Goal: Information Seeking & Learning: Learn about a topic

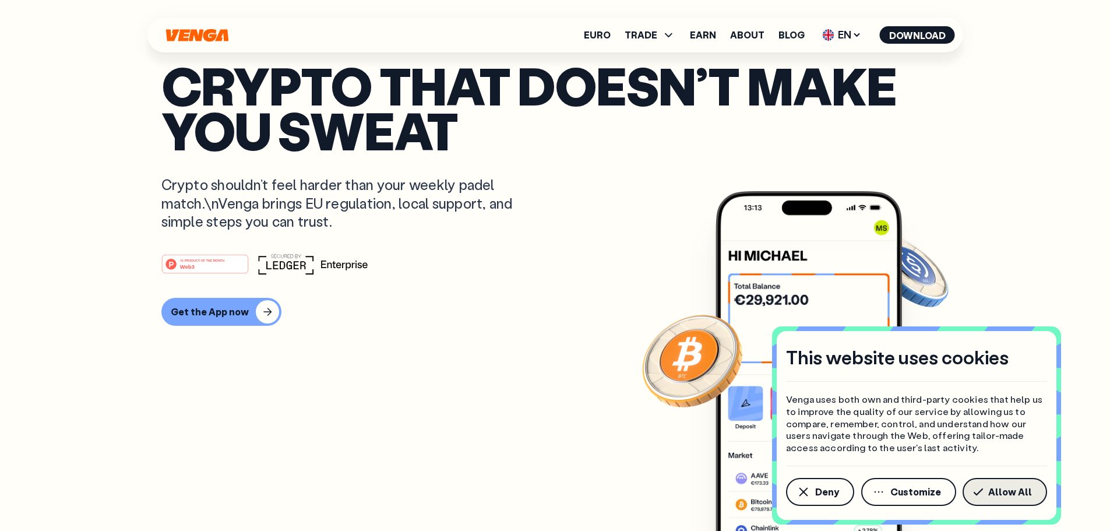
click at [1012, 483] on button "Allow All" at bounding box center [1005, 492] width 85 height 28
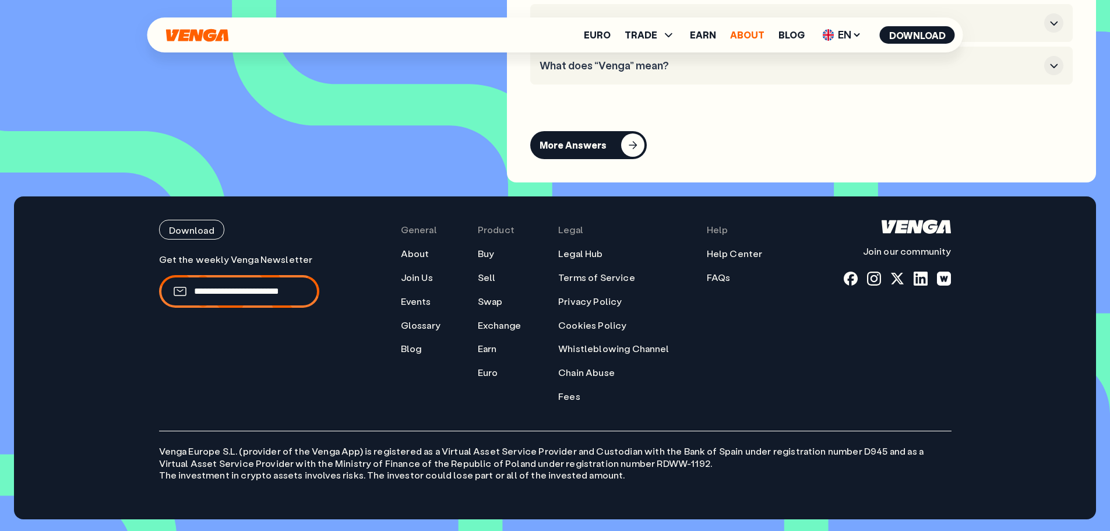
scroll to position [5443, 0]
click at [749, 36] on link "About" at bounding box center [747, 34] width 34 height 9
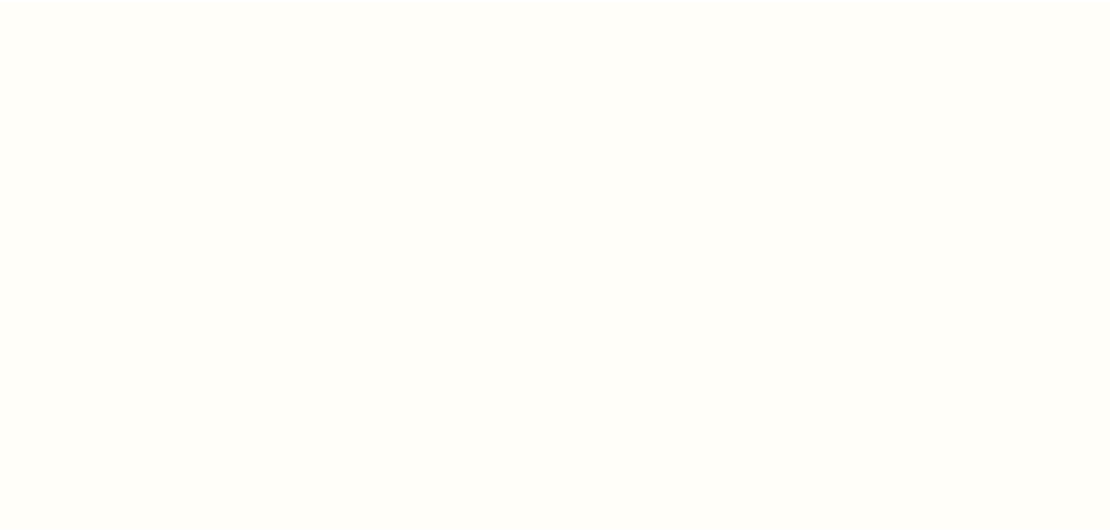
scroll to position [4665, 0]
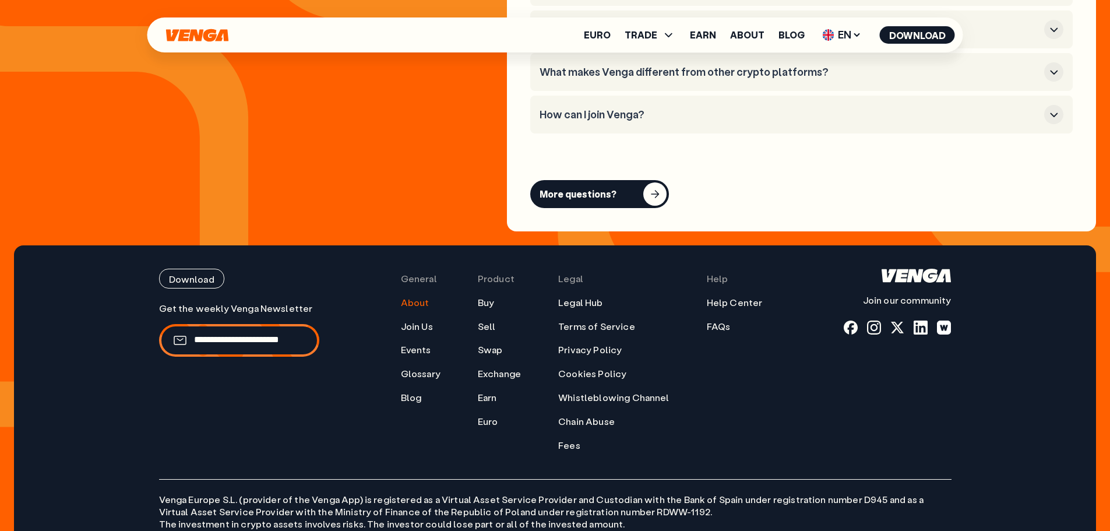
click at [749, 36] on link "About" at bounding box center [747, 34] width 34 height 9
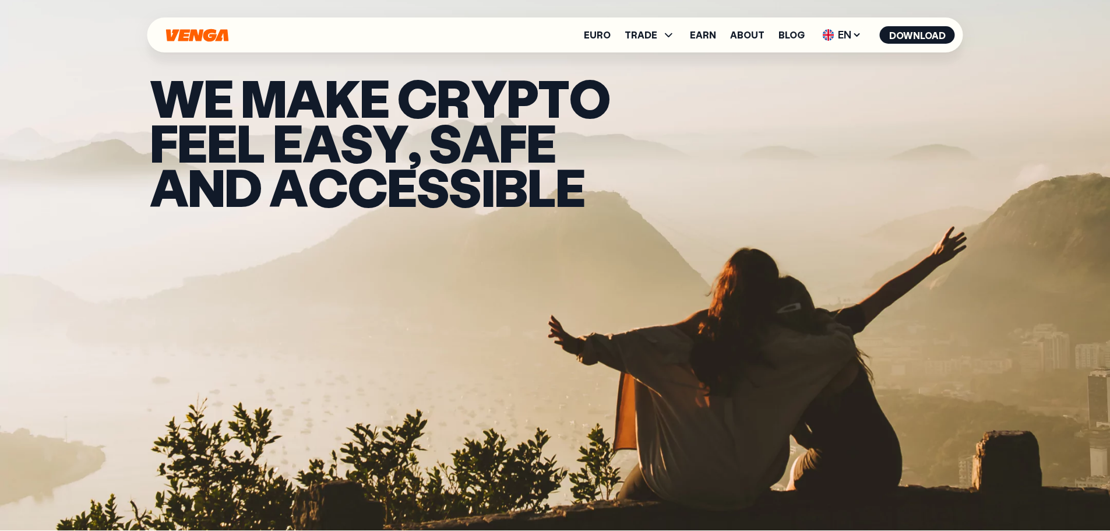
scroll to position [0, 0]
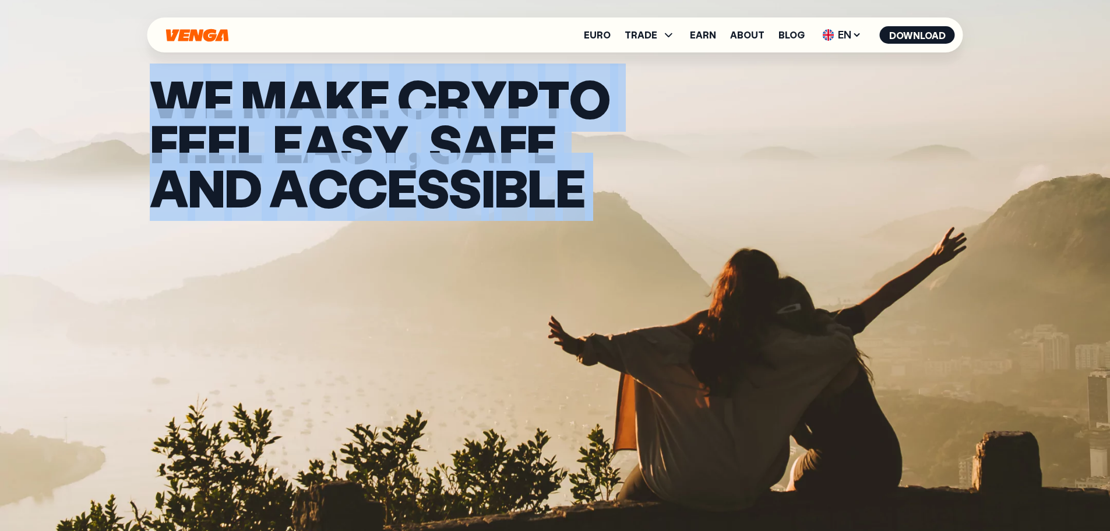
drag, startPoint x: 158, startPoint y: 98, endPoint x: 608, endPoint y: 184, distance: 458.0
click at [608, 184] on div "W e m a k e c r y p t o f e e l e a s y , s a f e a n d a c c e s s i b l e" at bounding box center [397, 143] width 495 height 134
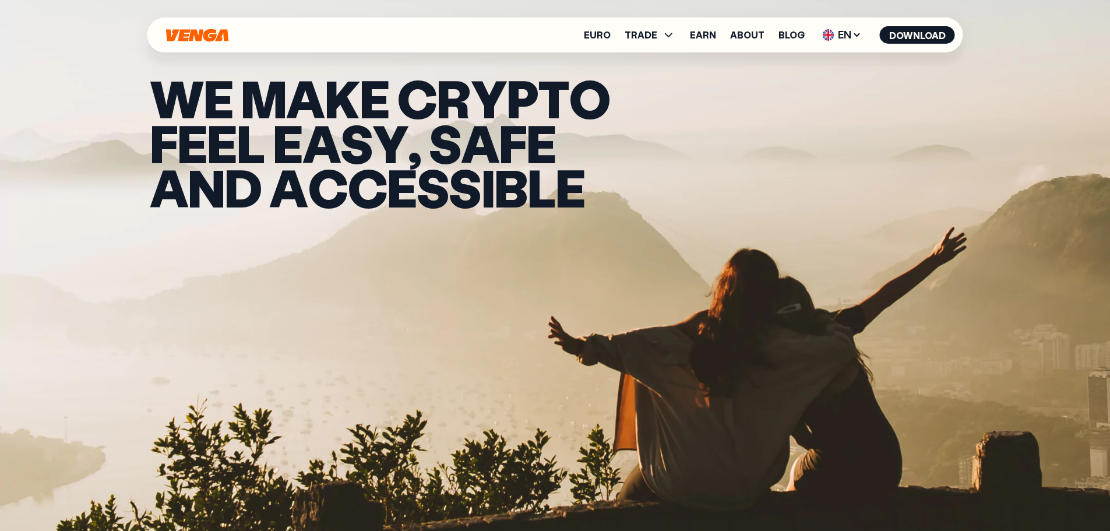
click at [609, 184] on div "W e m a k e c r y p t o f e e l e a s y , s a f e a n d a c c e s s i b l e" at bounding box center [397, 143] width 495 height 134
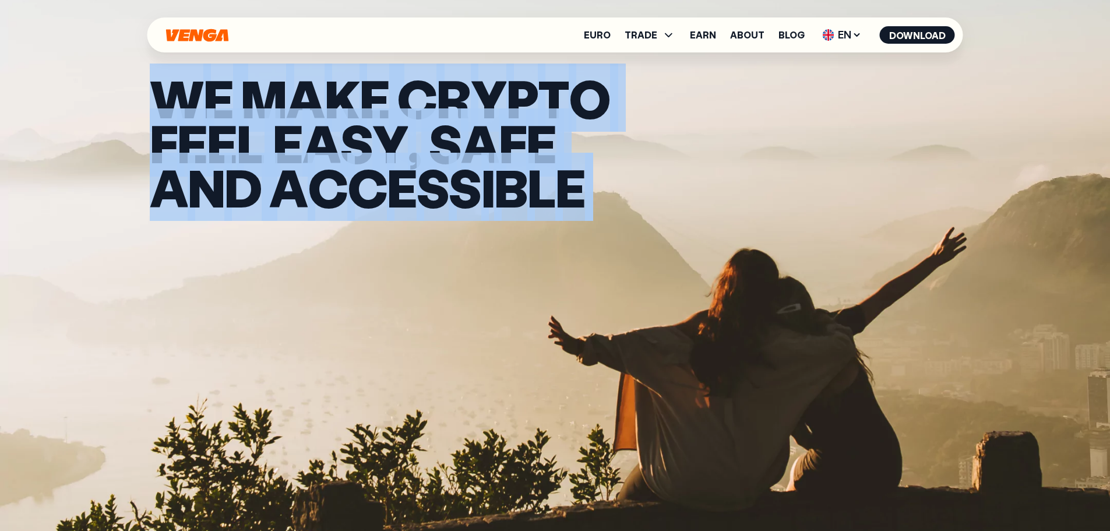
drag, startPoint x: 651, startPoint y: 189, endPoint x: 121, endPoint y: 94, distance: 538.2
click at [121, 94] on section "W e m a k e c r y p t o f e e l e a s y , s a f e a n d a c c e s s i b l e" at bounding box center [555, 265] width 1110 height 531
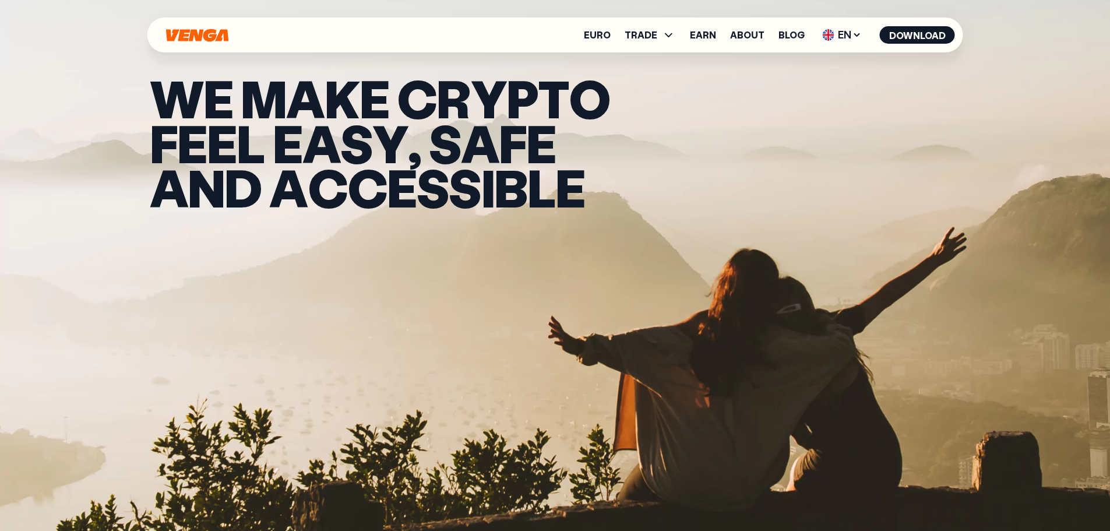
click at [122, 94] on section "W e m a k e c r y p t o f e e l e a s y , s a f e a n d a c c e s s i b l e" at bounding box center [555, 265] width 1110 height 531
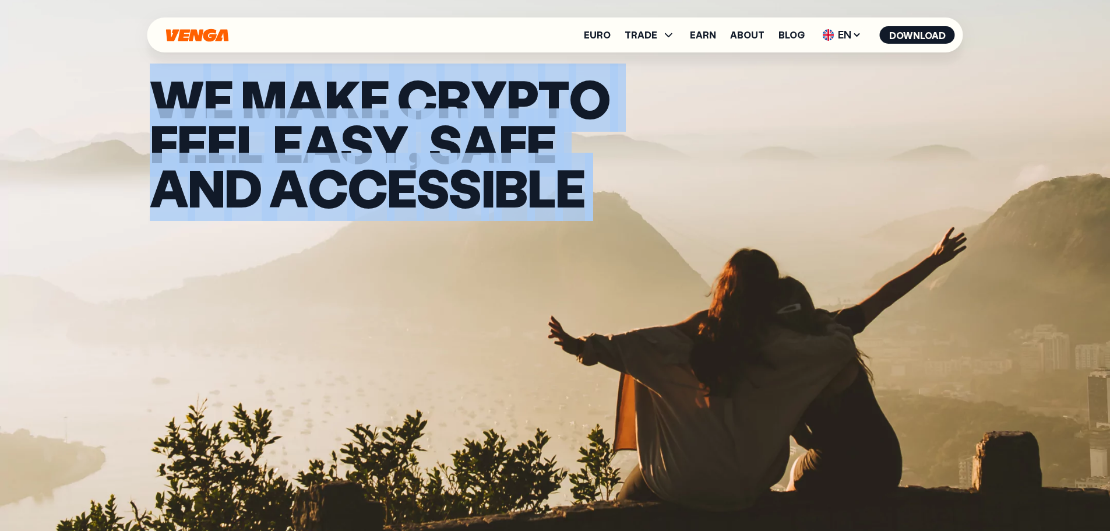
drag, startPoint x: 158, startPoint y: 94, endPoint x: 595, endPoint y: 206, distance: 450.7
click at [595, 206] on div "W e m a k e c r y p t o f e e l e a s y , s a f e a n d a c c e s s i b l e" at bounding box center [397, 143] width 495 height 134
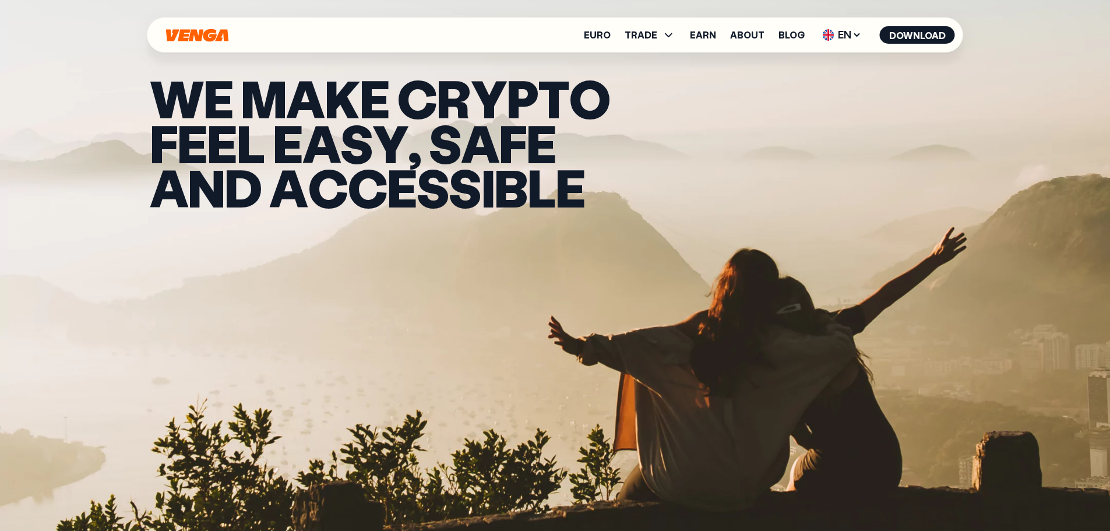
click at [595, 206] on div "W e m a k e c r y p t o f e e l e a s y , s a f e a n d a c c e s s i b l e" at bounding box center [397, 143] width 495 height 134
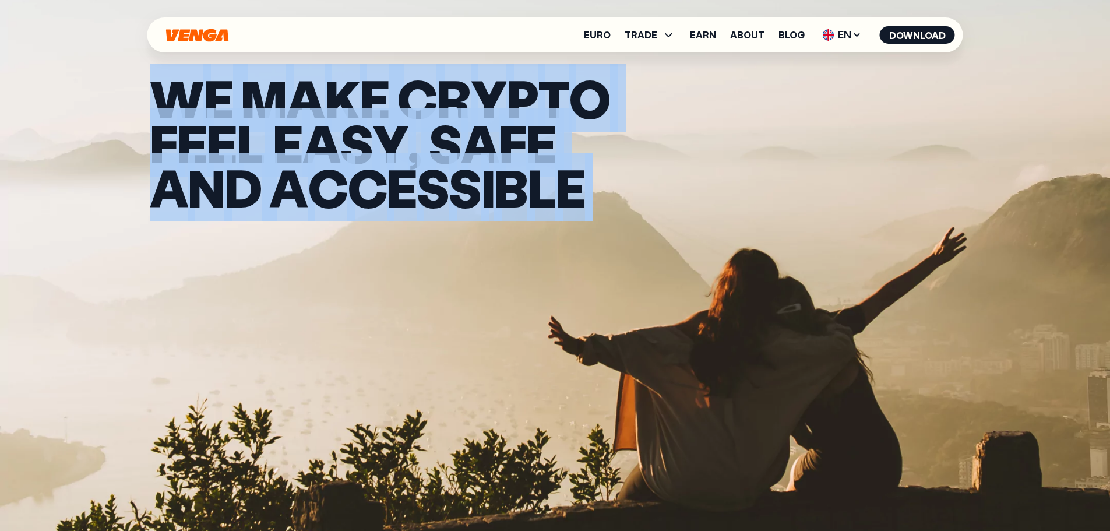
drag, startPoint x: 675, startPoint y: 198, endPoint x: 126, endPoint y: 97, distance: 557.5
click at [126, 97] on section "W e m a k e c r y p t o f e e l e a s y , s a f e a n d a c c e s s i b l e" at bounding box center [555, 265] width 1110 height 531
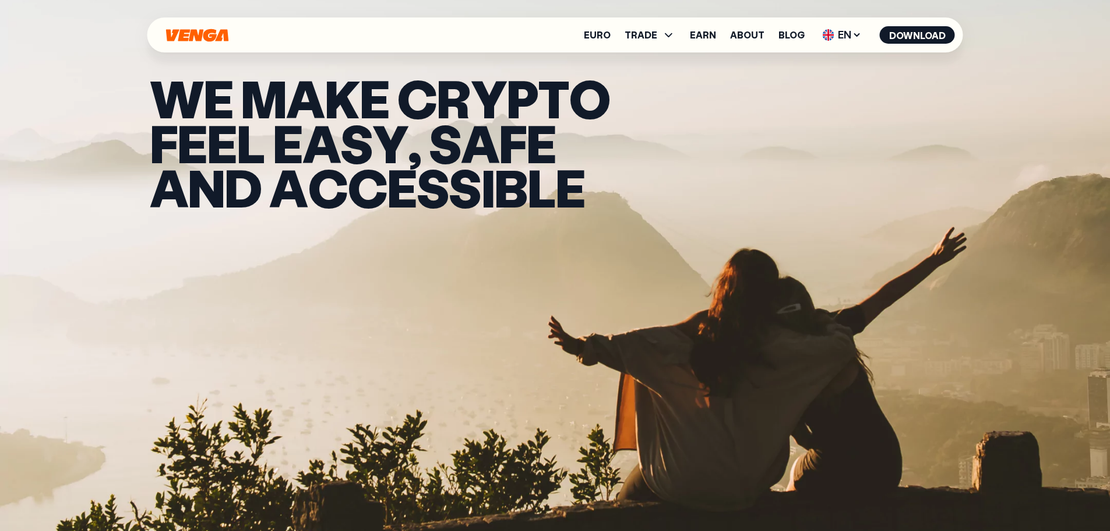
click at [126, 97] on section "W e m a k e c r y p t o f e e l e a s y , s a f e a n d a c c e s s i b l e" at bounding box center [555, 265] width 1110 height 531
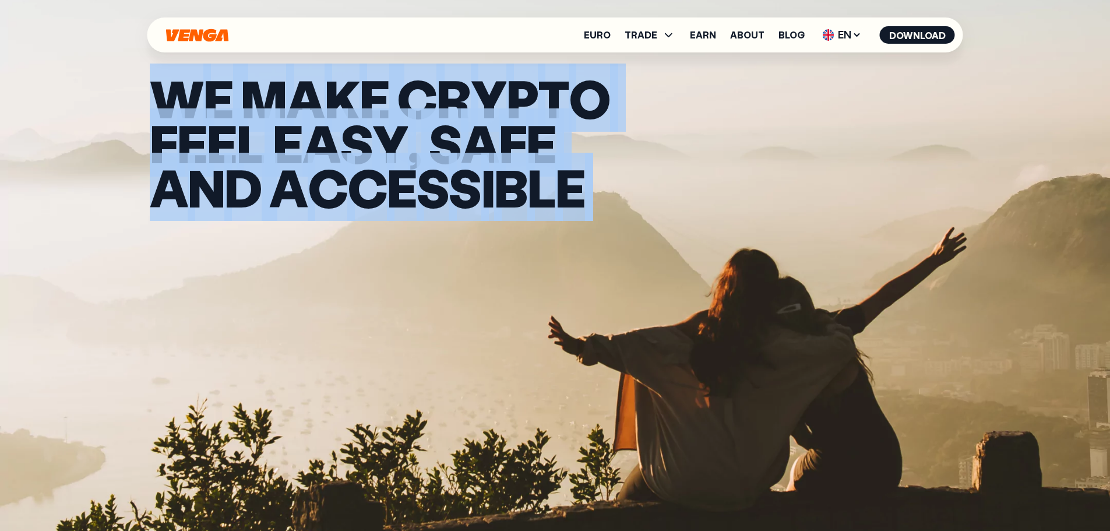
drag, startPoint x: 140, startPoint y: 95, endPoint x: 610, endPoint y: 195, distance: 480.2
click at [610, 195] on div "W e m a k e c r y p t o f e e l e a s y , s a f e a n d a c c e s s i b l e" at bounding box center [555, 143] width 839 height 286
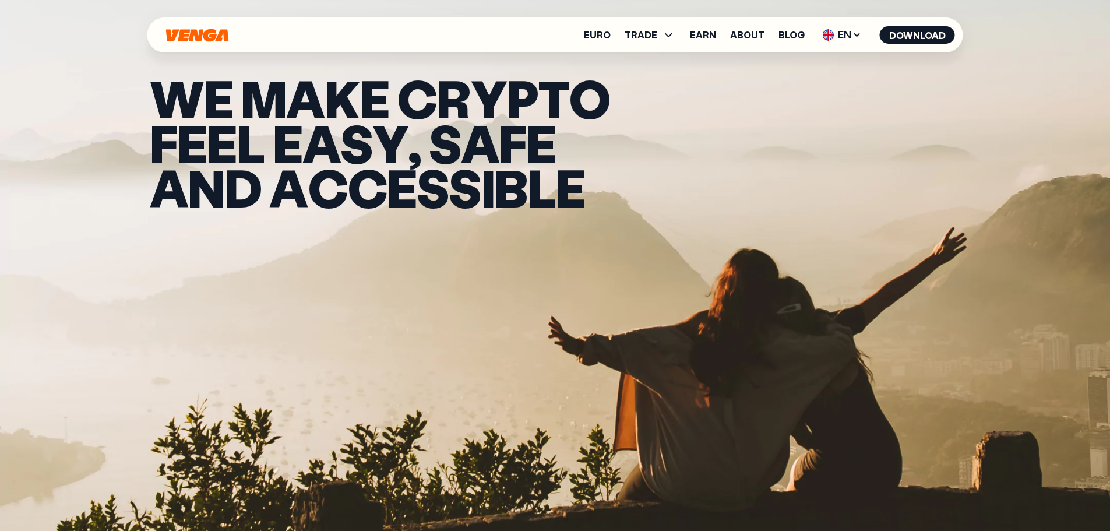
click at [611, 195] on div "W e m a k e c r y p t o f e e l e a s y , s a f e a n d a c c e s s i b l e" at bounding box center [397, 143] width 495 height 134
